Goal: Navigation & Orientation: Find specific page/section

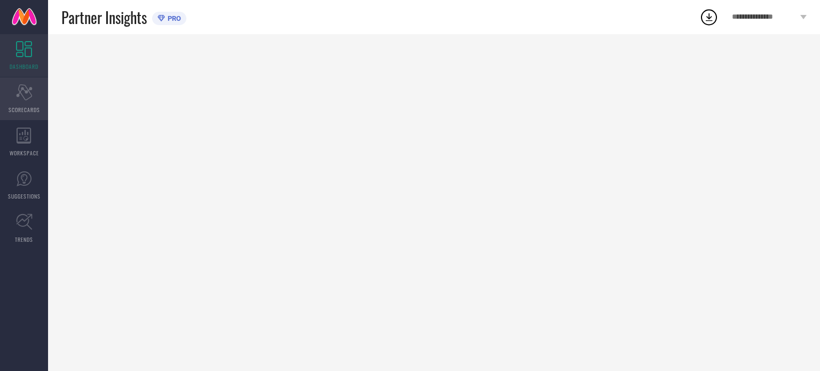
click at [29, 106] on span "SCORECARDS" at bounding box center [24, 110] width 31 height 8
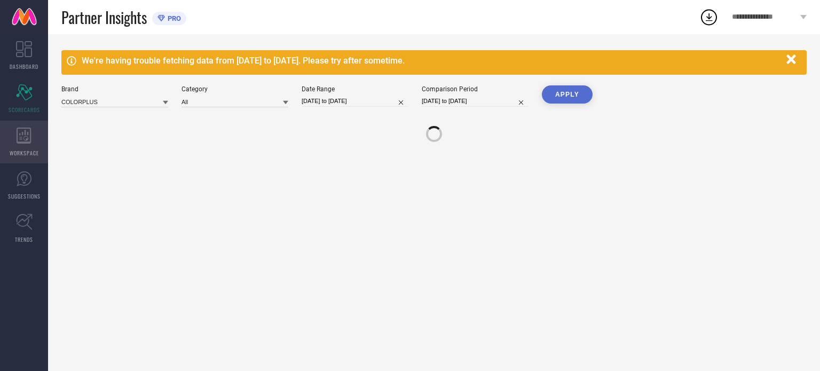
click at [25, 144] on div "WORKSPACE" at bounding box center [24, 142] width 48 height 43
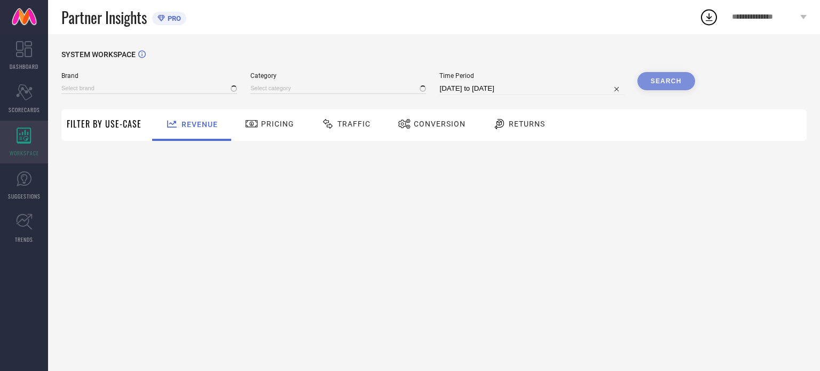
type input "COLORPLUS"
type input "All"
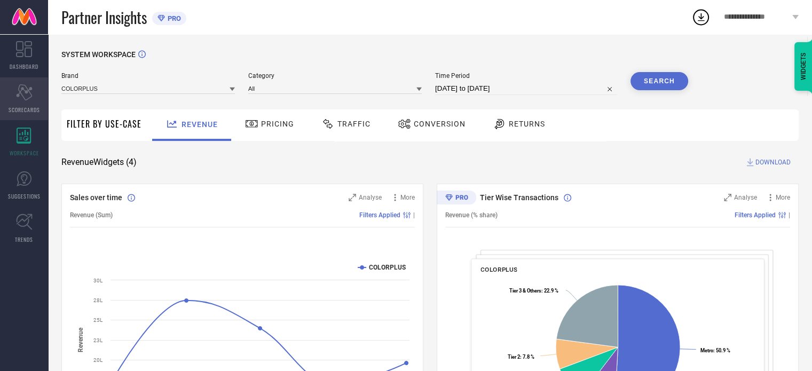
click at [8, 101] on div "Scorecard SCORECARDS" at bounding box center [24, 98] width 48 height 43
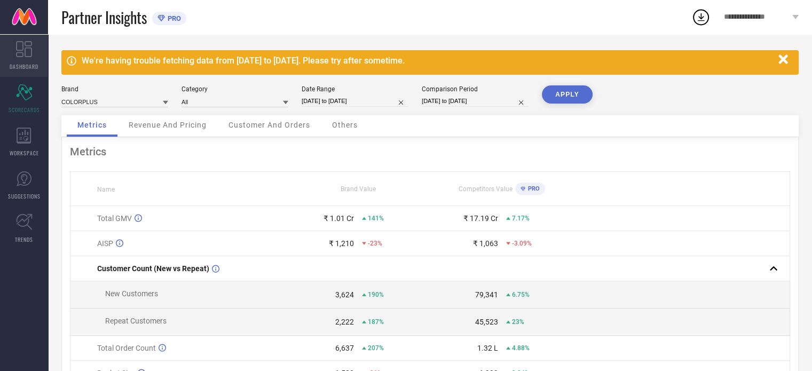
click at [36, 49] on link "DASHBOARD" at bounding box center [24, 55] width 48 height 43
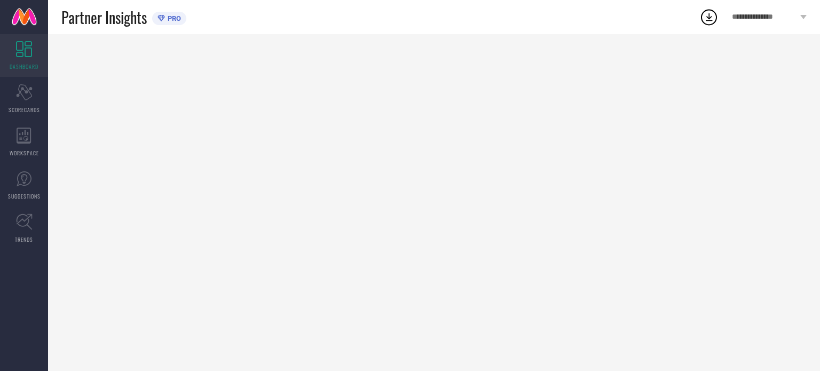
click at [29, 53] on icon at bounding box center [24, 49] width 16 height 16
click at [742, 15] on span "**********" at bounding box center [765, 17] width 66 height 9
click at [19, 95] on icon at bounding box center [24, 92] width 16 height 16
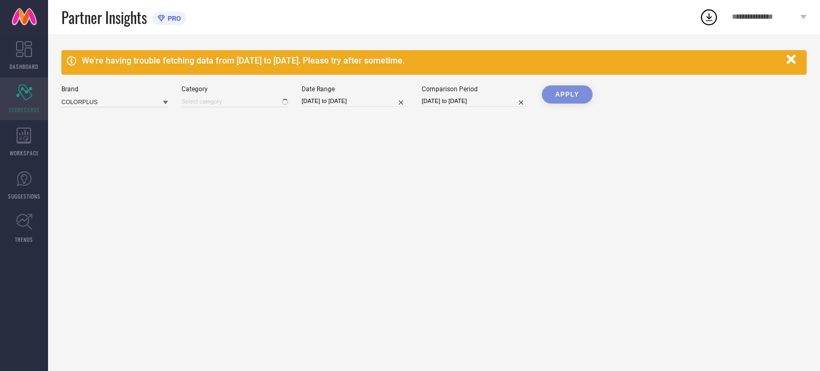
type input "All"
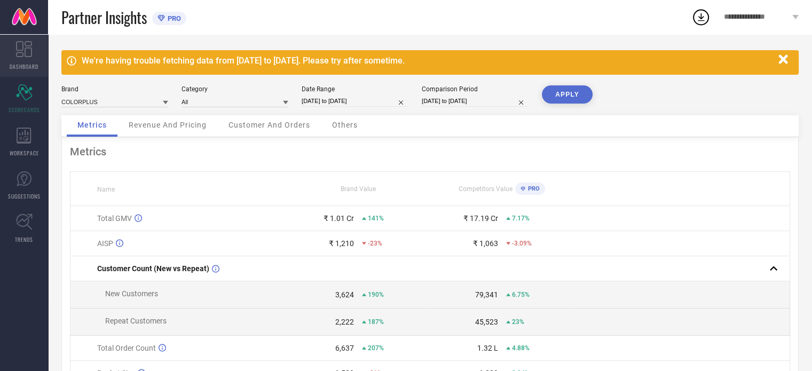
click at [26, 67] on span "DASHBOARD" at bounding box center [24, 66] width 29 height 8
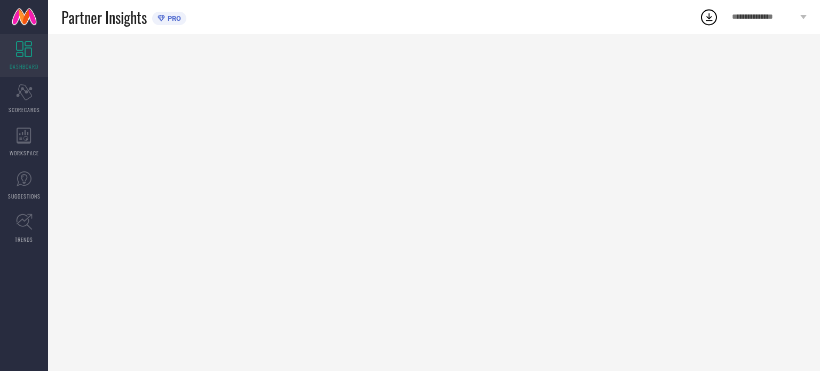
click at [33, 74] on link "DASHBOARD" at bounding box center [24, 55] width 48 height 43
click at [28, 85] on icon "Scorecard" at bounding box center [24, 92] width 17 height 16
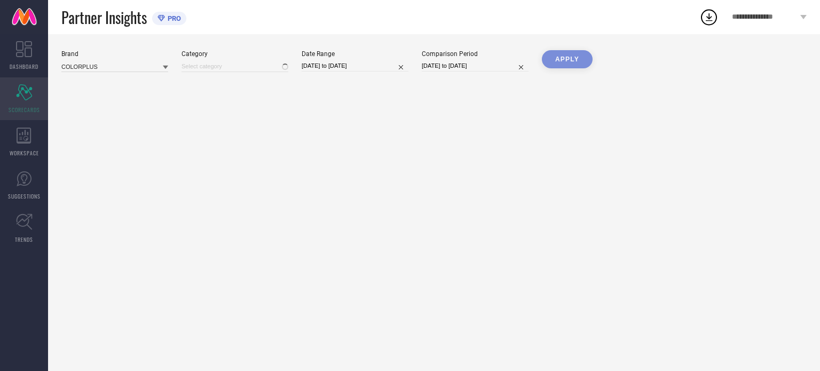
type input "All"
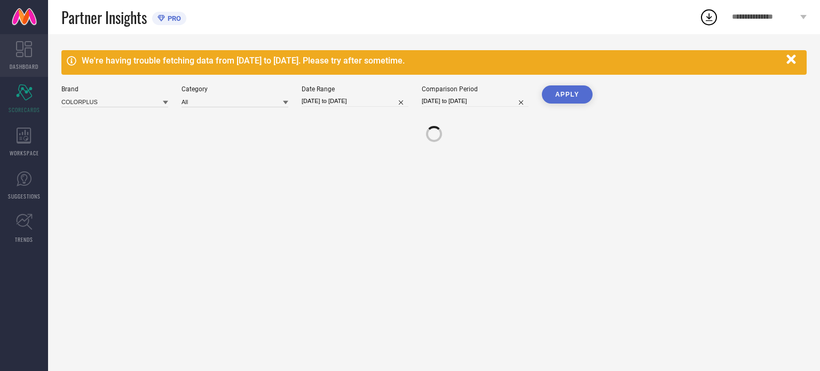
click at [28, 64] on span "DASHBOARD" at bounding box center [24, 66] width 29 height 8
